Goal: Task Accomplishment & Management: Use online tool/utility

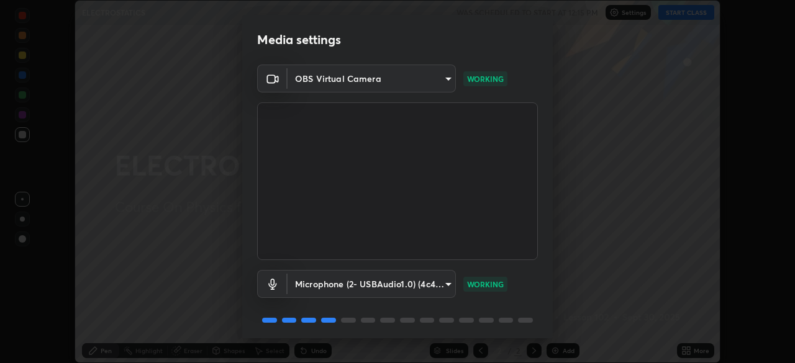
scroll to position [44, 0]
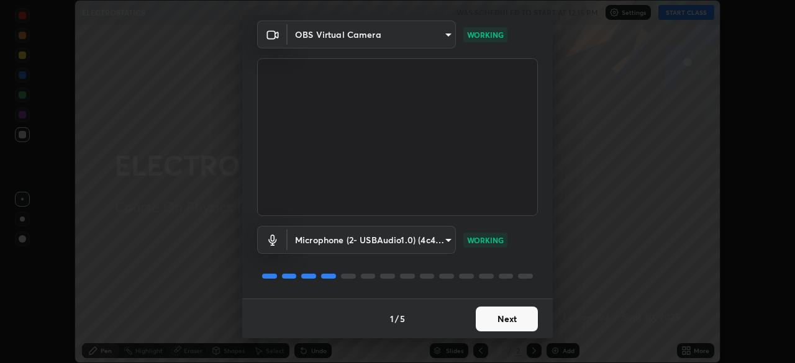
click at [494, 317] on button "Next" at bounding box center [507, 319] width 62 height 25
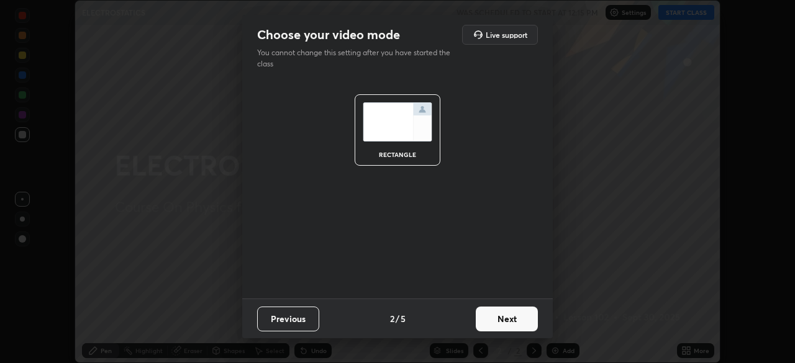
click at [500, 323] on button "Next" at bounding box center [507, 319] width 62 height 25
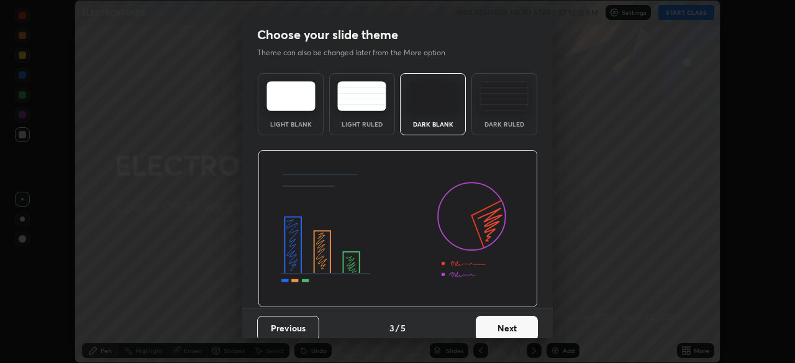
click at [500, 329] on button "Next" at bounding box center [507, 328] width 62 height 25
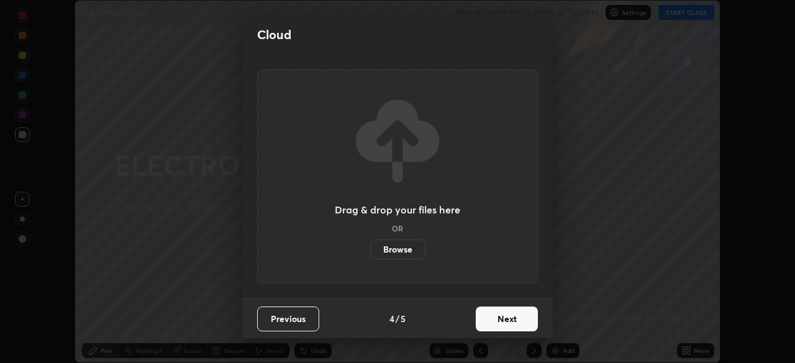
click at [501, 331] on button "Next" at bounding box center [507, 319] width 62 height 25
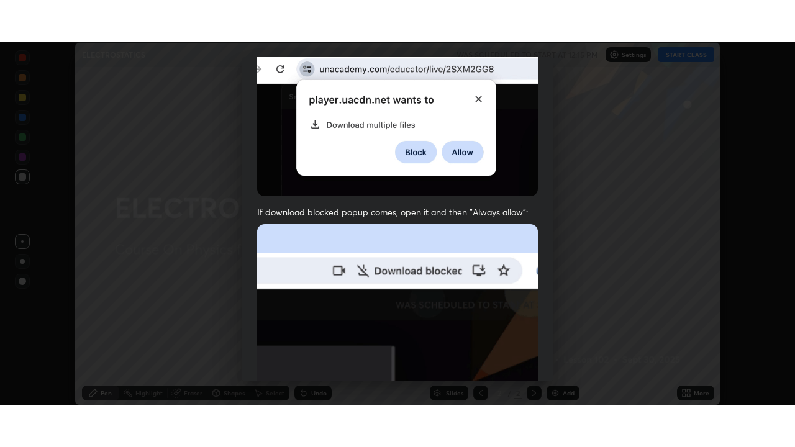
scroll to position [297, 0]
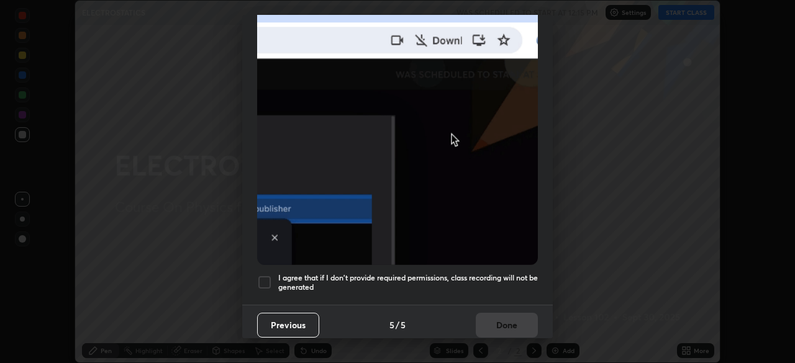
click at [265, 281] on div at bounding box center [264, 282] width 15 height 15
click at [496, 320] on button "Done" at bounding box center [507, 325] width 62 height 25
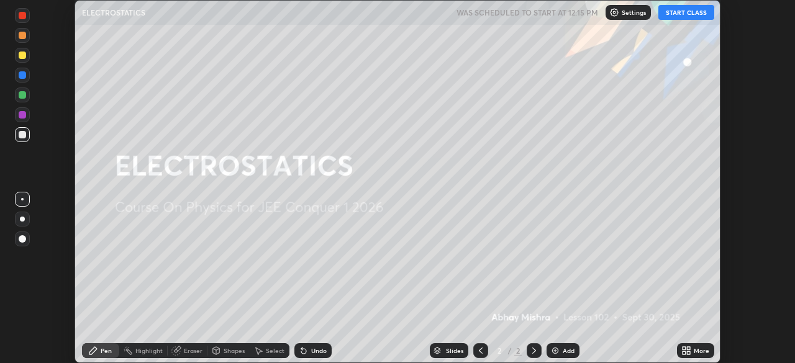
click at [677, 18] on button "START CLASS" at bounding box center [686, 12] width 56 height 15
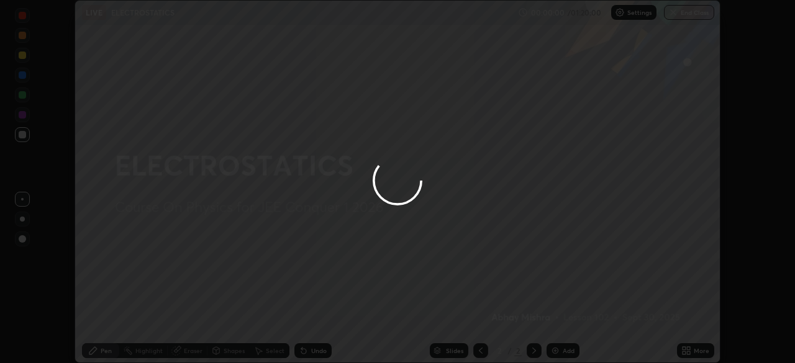
click at [688, 353] on icon at bounding box center [688, 352] width 3 height 3
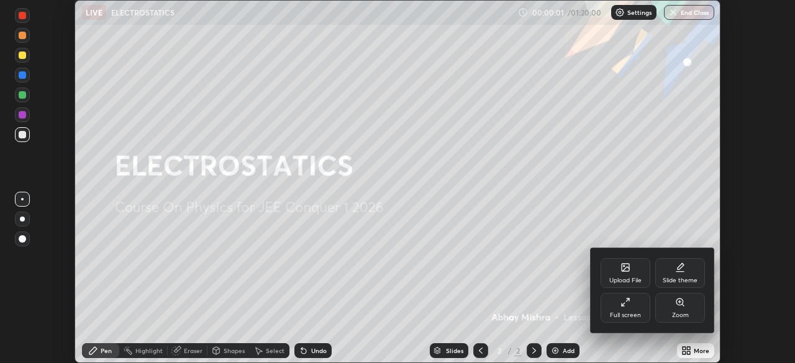
click at [628, 312] on div "Full screen" at bounding box center [625, 315] width 31 height 6
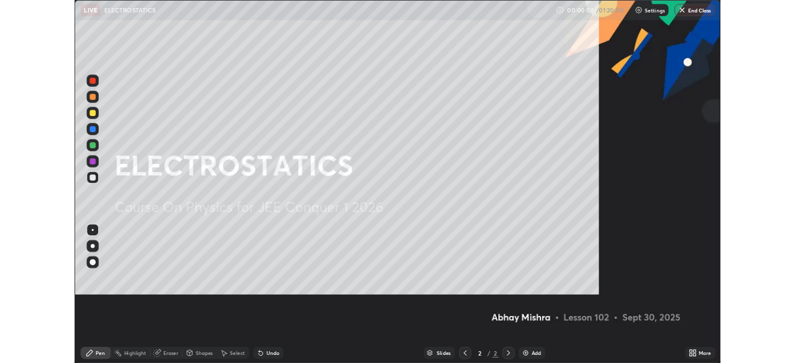
scroll to position [447, 795]
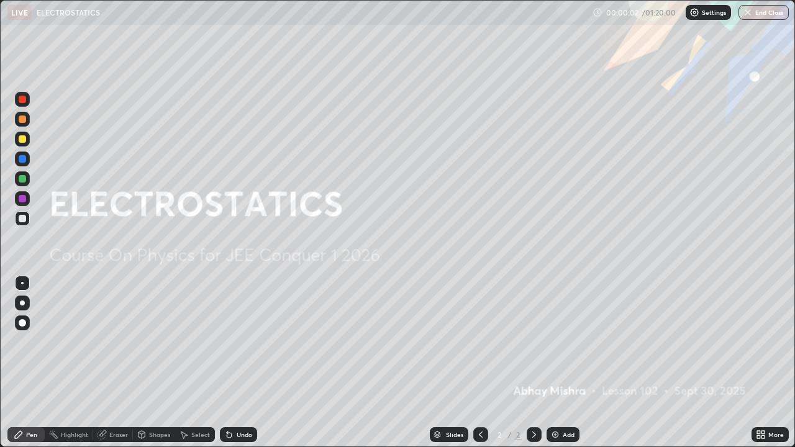
click at [561, 363] on div "Add" at bounding box center [562, 434] width 33 height 15
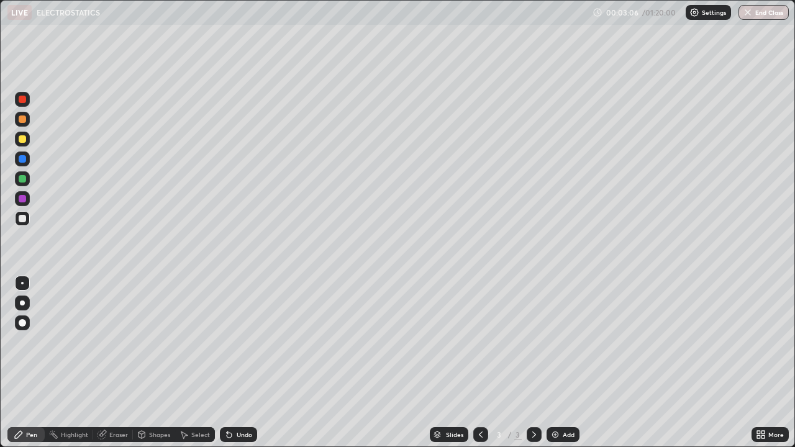
click at [233, 363] on div "Undo" at bounding box center [238, 434] width 37 height 15
click at [238, 363] on div "Undo" at bounding box center [238, 434] width 37 height 15
click at [239, 363] on div "Undo" at bounding box center [238, 434] width 37 height 15
click at [558, 363] on img at bounding box center [555, 435] width 10 height 10
click at [474, 363] on div at bounding box center [480, 434] width 15 height 15
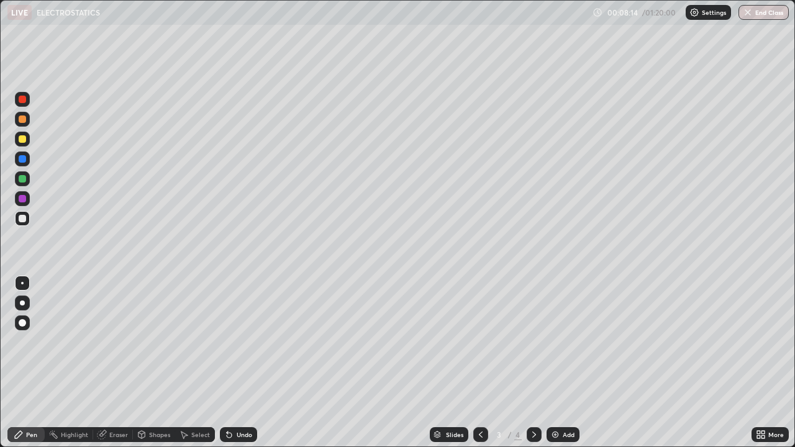
click at [532, 363] on icon at bounding box center [534, 435] width 10 height 10
click at [558, 363] on img at bounding box center [555, 435] width 10 height 10
click at [107, 363] on div "Eraser" at bounding box center [113, 434] width 40 height 15
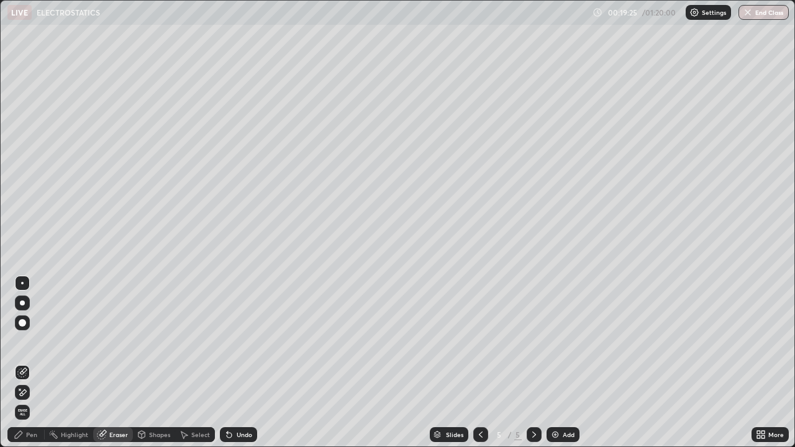
click at [20, 363] on icon at bounding box center [19, 389] width 1 height 1
click at [20, 363] on div "Pen" at bounding box center [25, 434] width 37 height 15
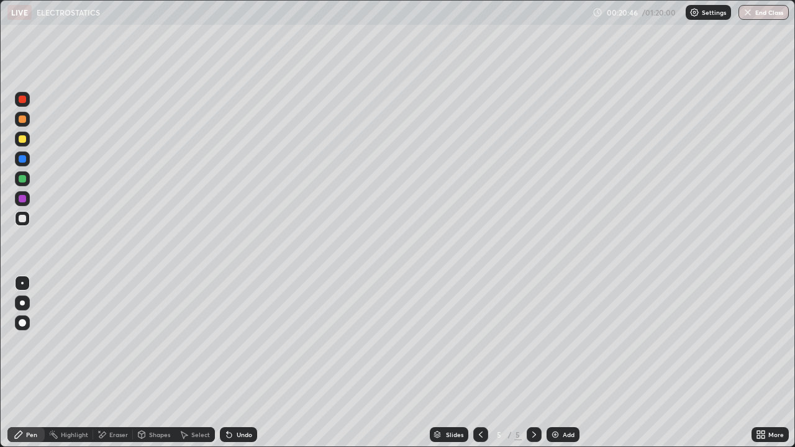
click at [24, 138] on div at bounding box center [22, 138] width 7 height 7
click at [238, 363] on div "Undo" at bounding box center [245, 435] width 16 height 6
click at [238, 363] on div "Undo" at bounding box center [238, 434] width 37 height 15
click at [236, 363] on div "Undo" at bounding box center [238, 434] width 37 height 15
click at [239, 363] on div "Undo" at bounding box center [245, 435] width 16 height 6
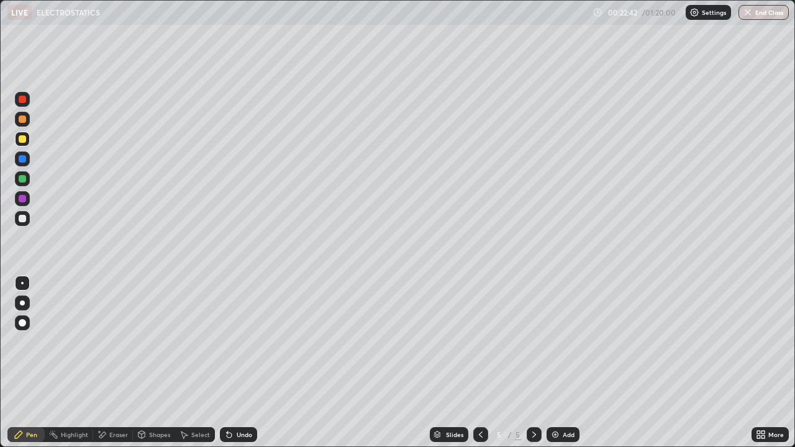
click at [239, 363] on div "Undo" at bounding box center [245, 435] width 16 height 6
click at [563, 363] on div "Add" at bounding box center [569, 435] width 12 height 6
click at [237, 363] on div "Undo" at bounding box center [245, 435] width 16 height 6
click at [561, 363] on div "Add" at bounding box center [562, 434] width 33 height 15
click at [152, 363] on div "Shapes" at bounding box center [159, 435] width 21 height 6
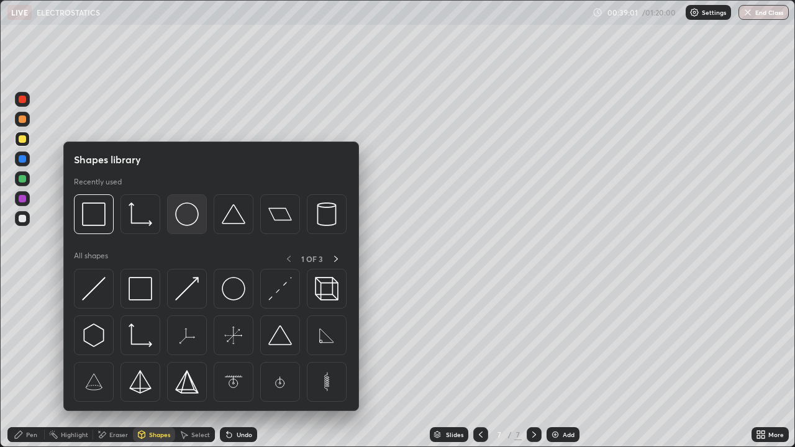
click at [188, 225] on img at bounding box center [187, 214] width 24 height 24
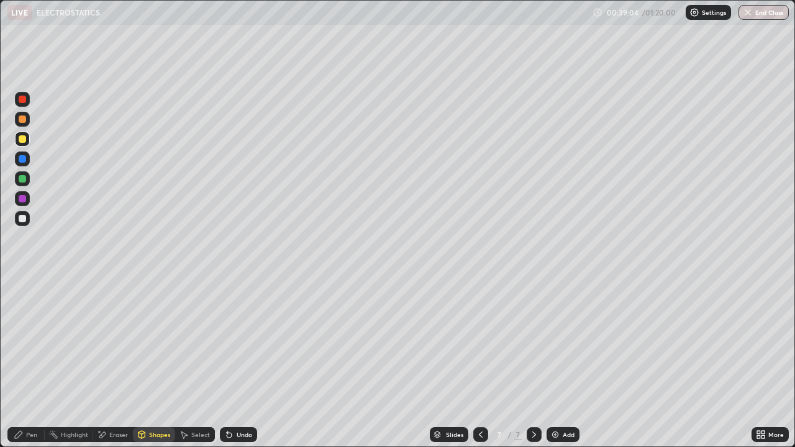
click at [22, 363] on icon at bounding box center [19, 435] width 10 height 10
click at [22, 222] on div at bounding box center [22, 218] width 7 height 7
click at [240, 363] on div "Undo" at bounding box center [238, 434] width 37 height 15
click at [22, 140] on div at bounding box center [22, 138] width 7 height 7
click at [232, 363] on icon at bounding box center [229, 435] width 10 height 10
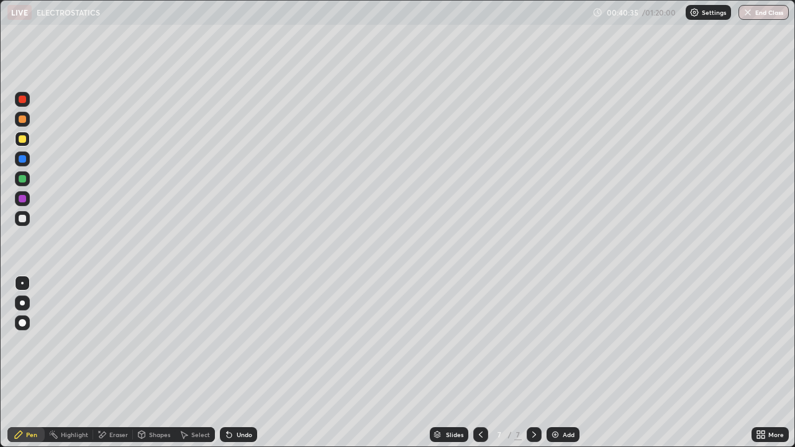
click at [237, 363] on div "Undo" at bounding box center [245, 435] width 16 height 6
click at [239, 363] on div "Undo" at bounding box center [245, 435] width 16 height 6
click at [23, 219] on div at bounding box center [22, 218] width 7 height 7
click at [557, 363] on img at bounding box center [555, 435] width 10 height 10
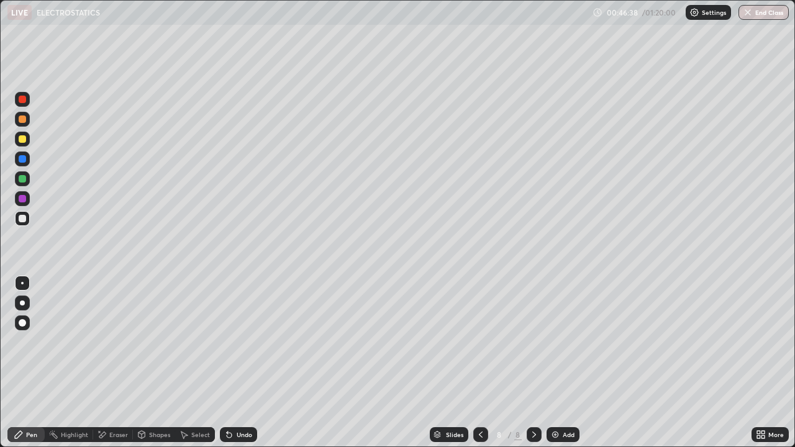
click at [242, 363] on div "Undo" at bounding box center [245, 435] width 16 height 6
click at [563, 363] on div "Add" at bounding box center [569, 435] width 12 height 6
click at [756, 15] on button "End Class" at bounding box center [763, 12] width 50 height 15
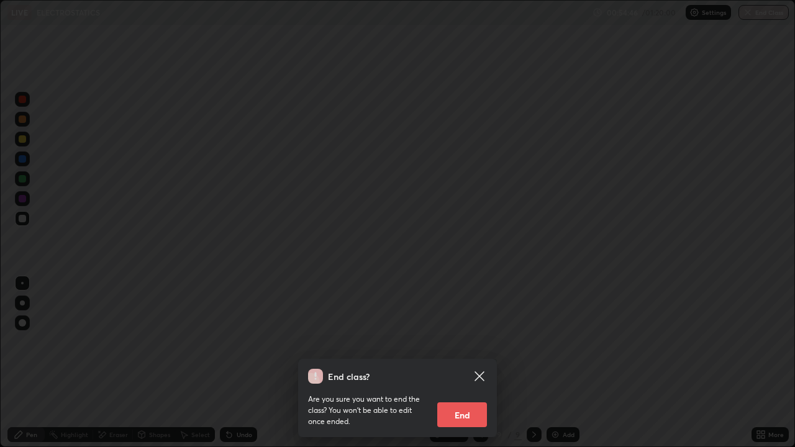
click at [464, 363] on button "End" at bounding box center [462, 414] width 50 height 25
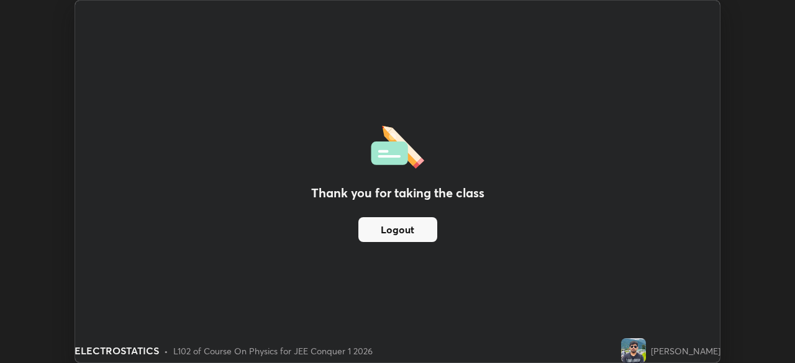
scroll to position [61731, 61299]
